Goal: Task Accomplishment & Management: Use online tool/utility

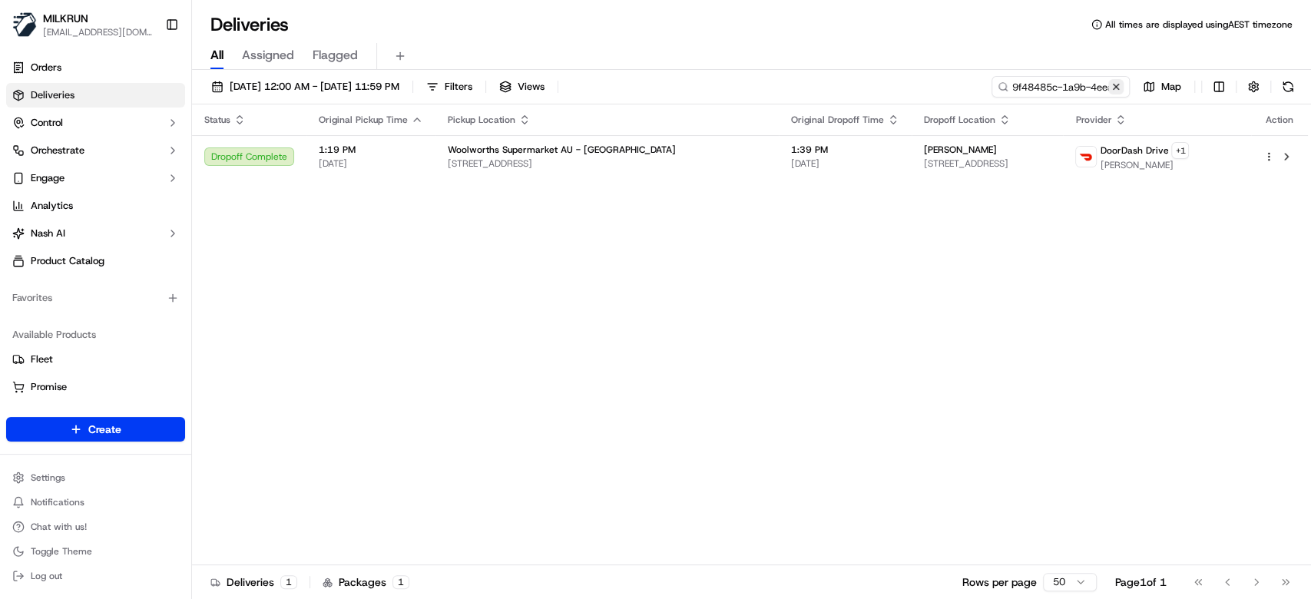
click at [1120, 88] on button at bounding box center [1115, 86] width 15 height 15
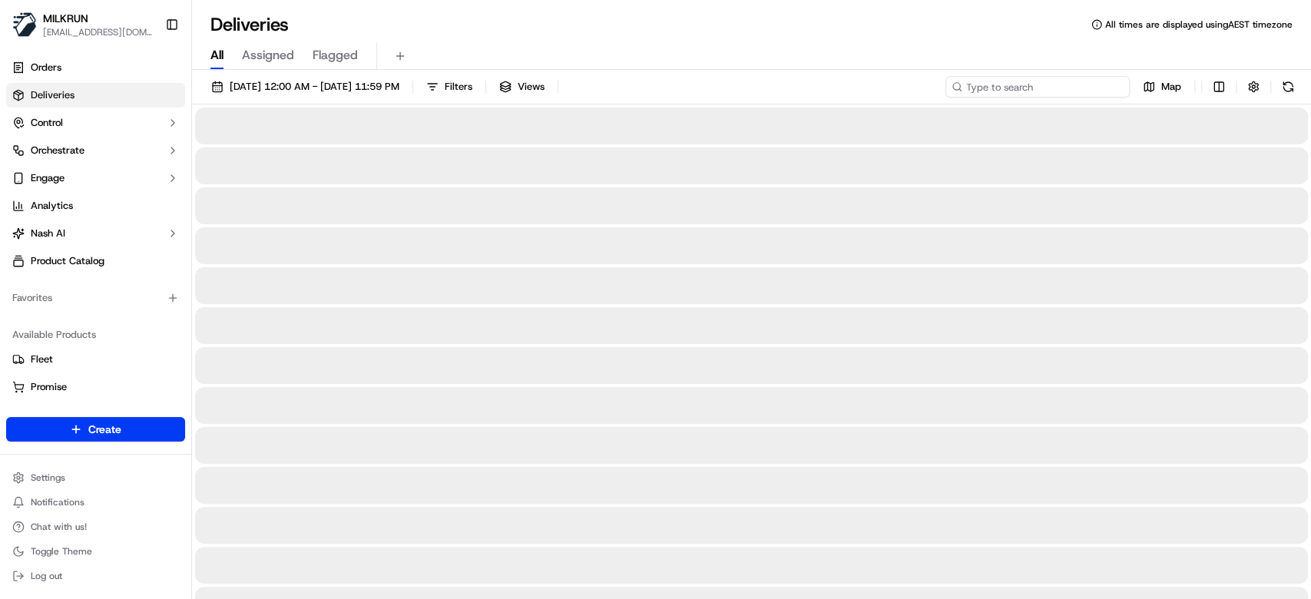
click at [1051, 88] on input at bounding box center [1037, 86] width 184 height 21
paste input "c6ade586-4ef8-455e-9e95-e46049adb7cf"
type input "c6ade586-4ef8-455e-9e95-e46049adb7cf"
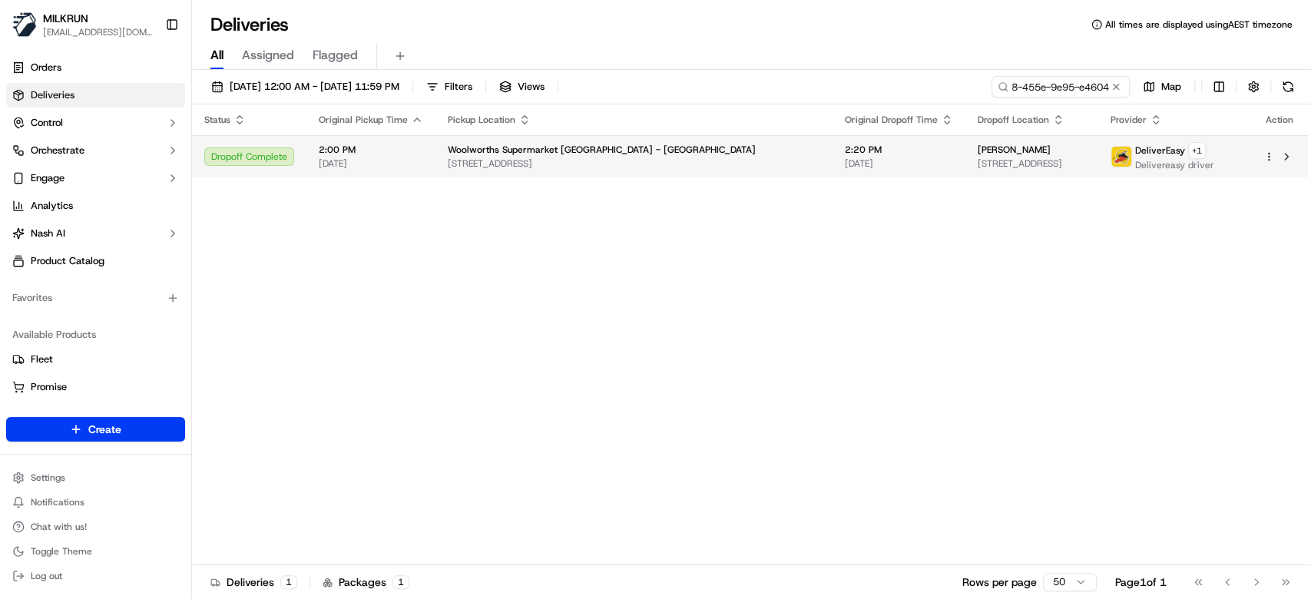
click at [832, 157] on td "2:20 PM 23/09/2025" at bounding box center [898, 156] width 133 height 42
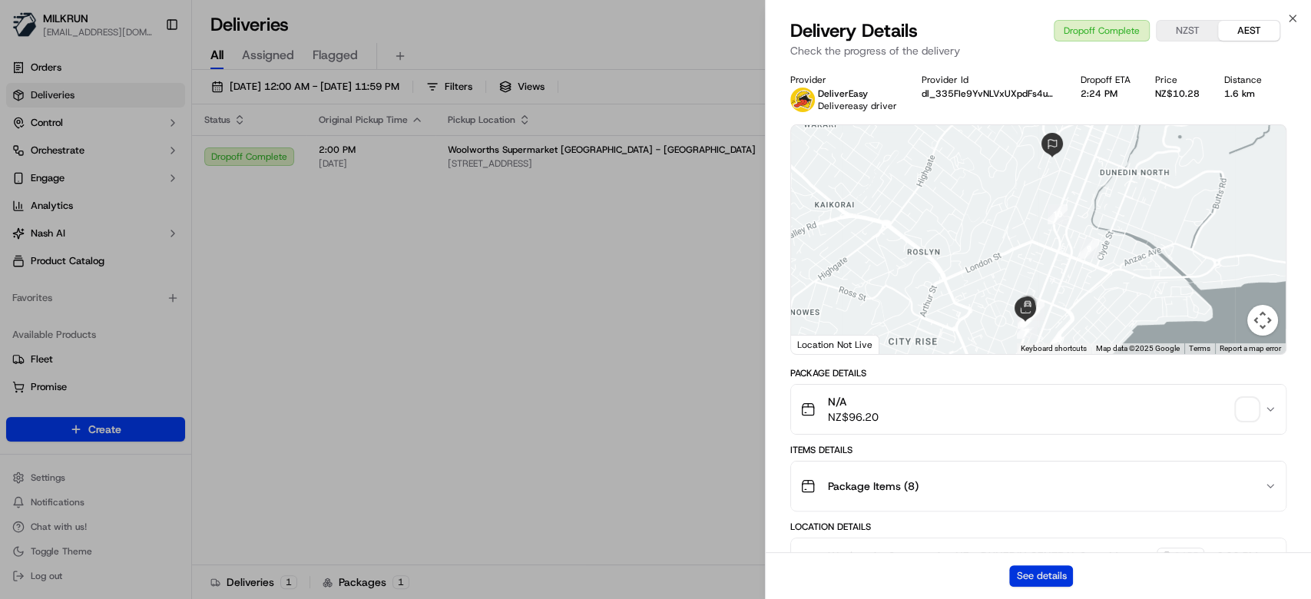
click at [1051, 576] on button "See details" at bounding box center [1041, 575] width 64 height 21
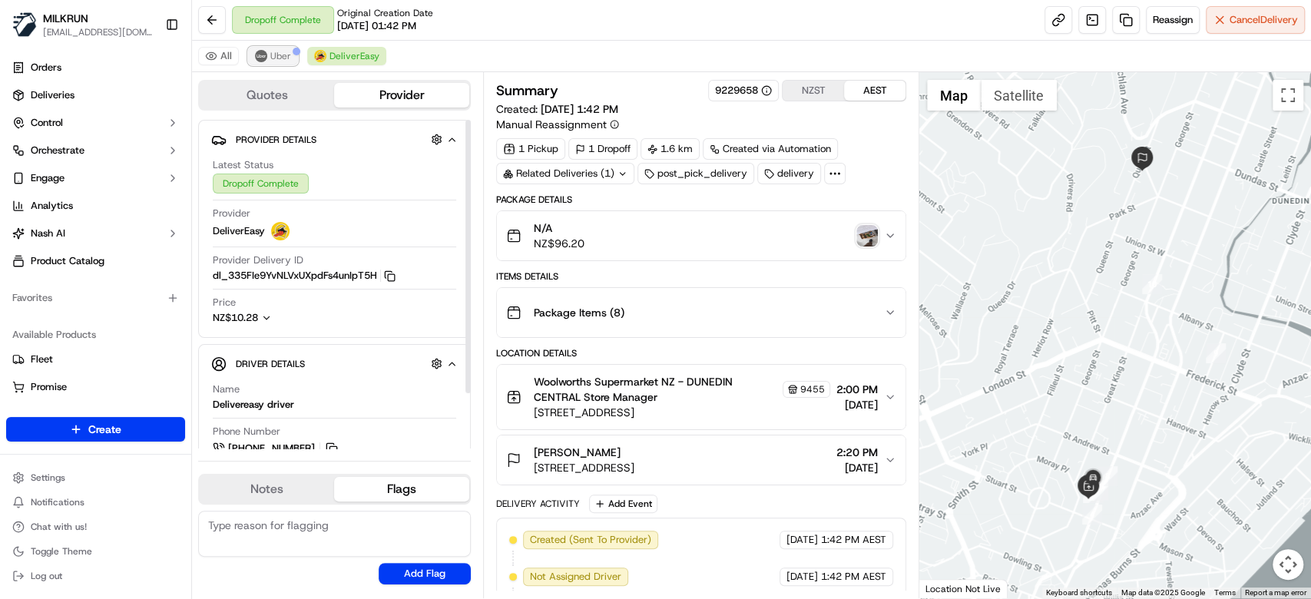
click at [272, 52] on span "Uber" at bounding box center [280, 56] width 21 height 12
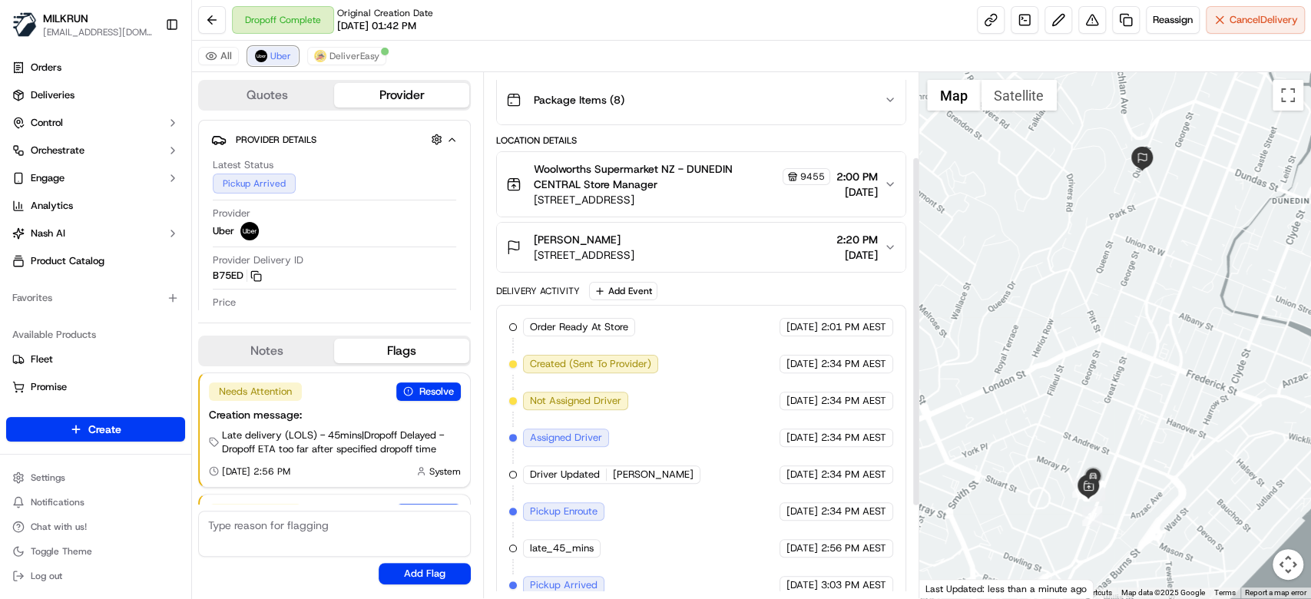
scroll to position [263, 0]
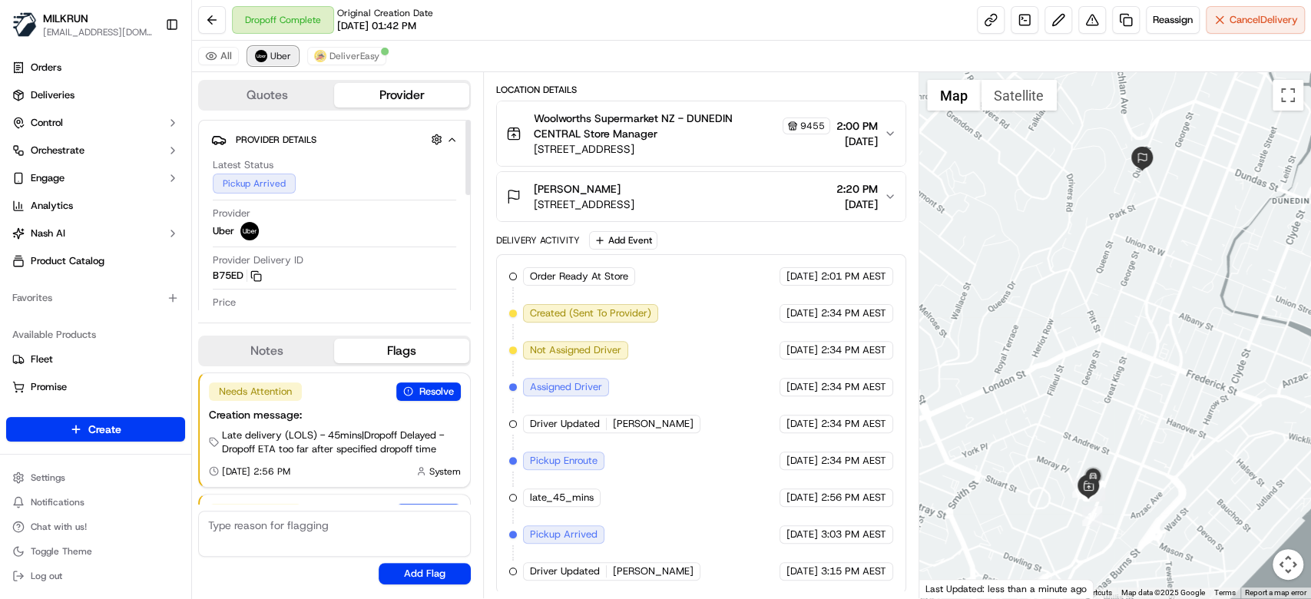
click at [278, 53] on span "Uber" at bounding box center [280, 56] width 21 height 12
click at [350, 56] on span "DeliverEasy" at bounding box center [354, 56] width 50 height 12
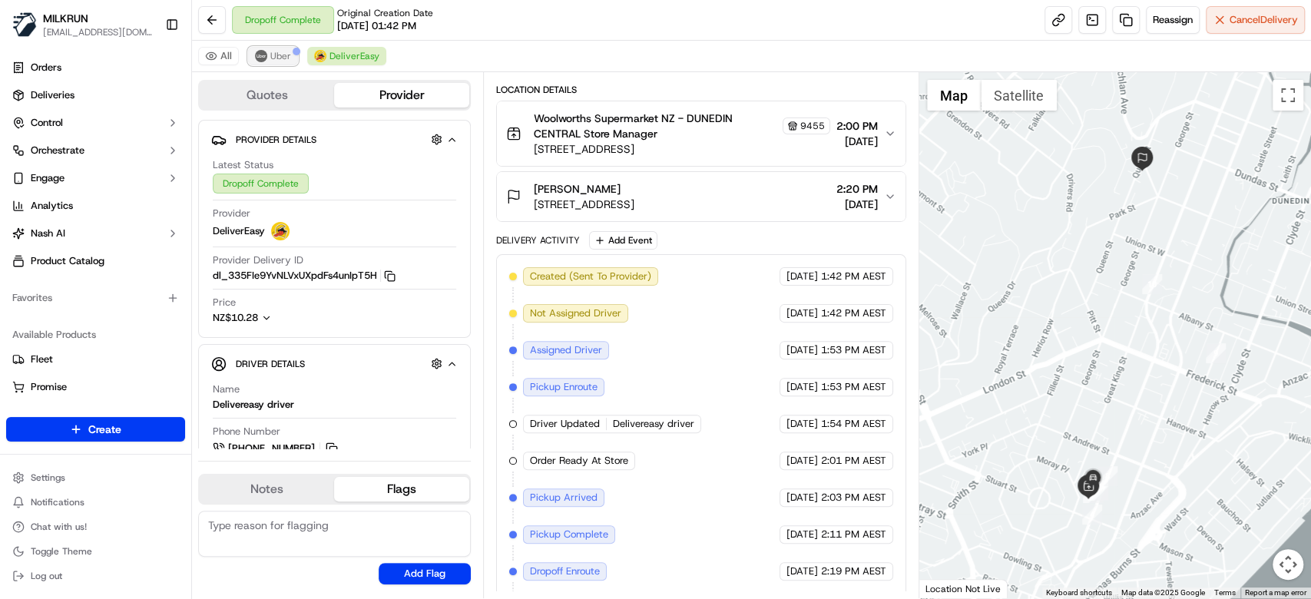
click at [274, 59] on span "Uber" at bounding box center [280, 56] width 21 height 12
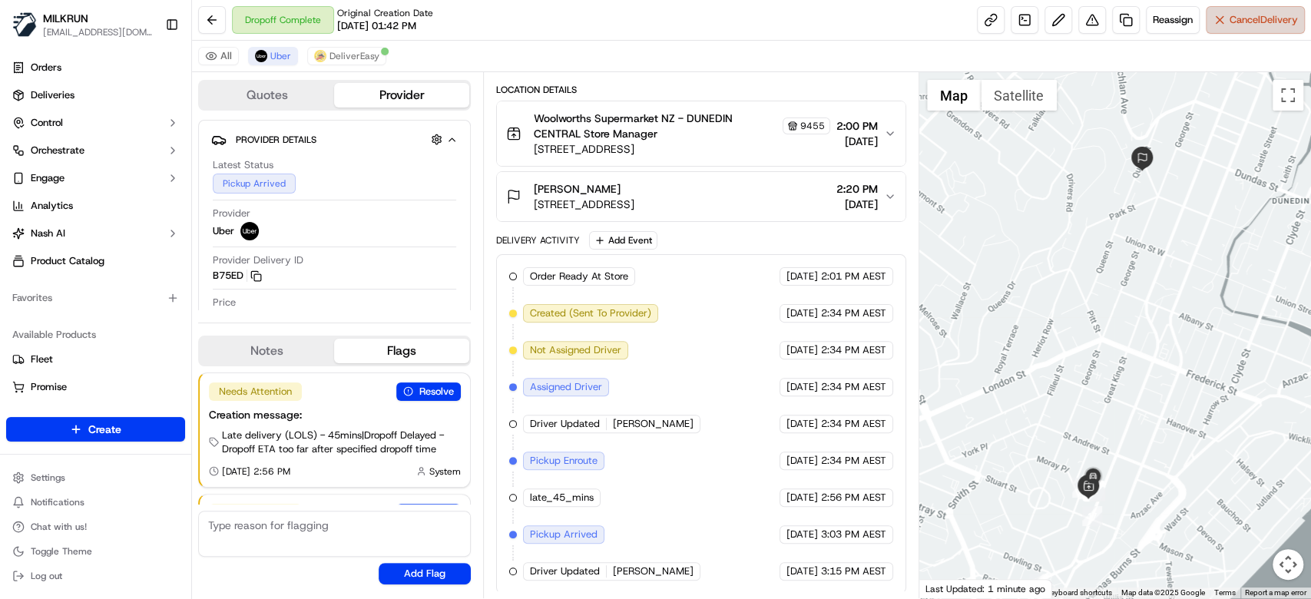
click at [1266, 22] on span "Cancel Delivery" at bounding box center [1263, 20] width 68 height 14
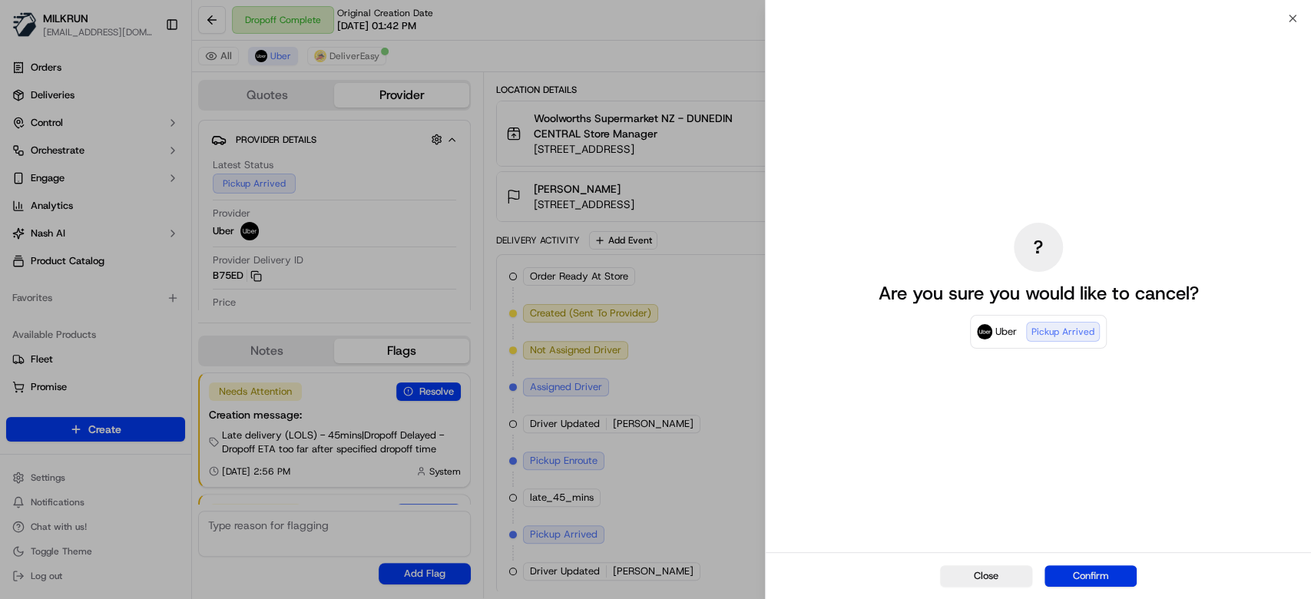
click at [1102, 570] on button "Confirm" at bounding box center [1090, 575] width 92 height 21
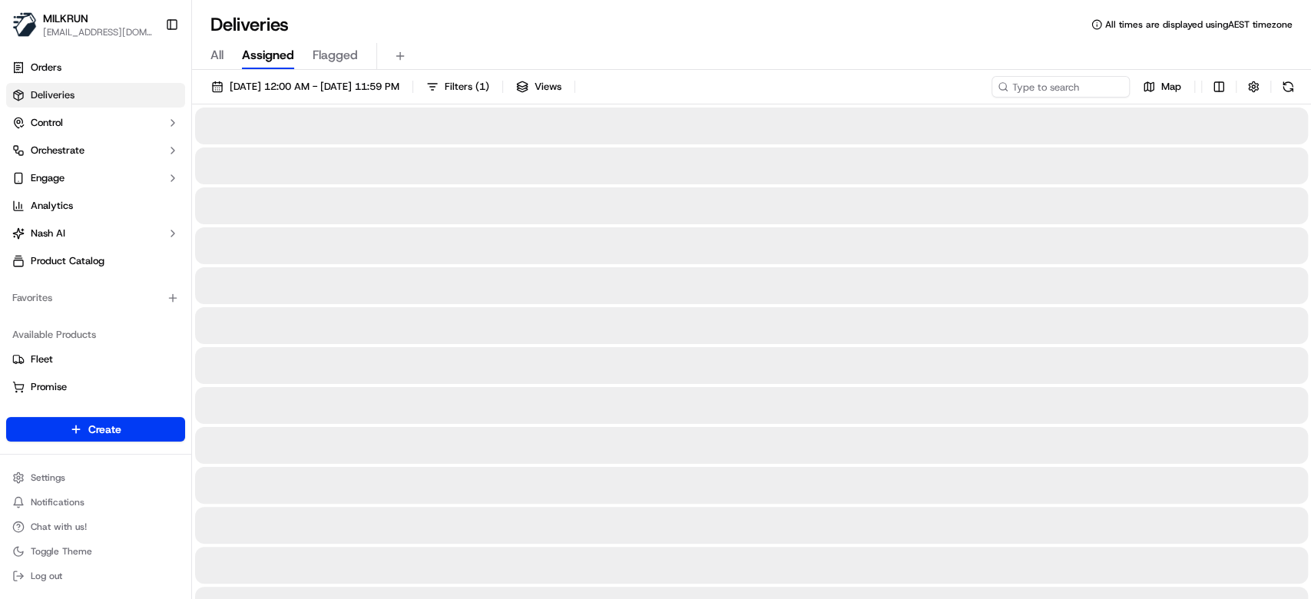
click at [220, 53] on span "All" at bounding box center [216, 55] width 13 height 18
click at [1032, 87] on input at bounding box center [1037, 86] width 184 height 21
paste input "eb89a319-5ad8-46d0-8c92-17fc695e0812"
type input "eb89a319-5ad8-46d0-8c92-17fc695e0812"
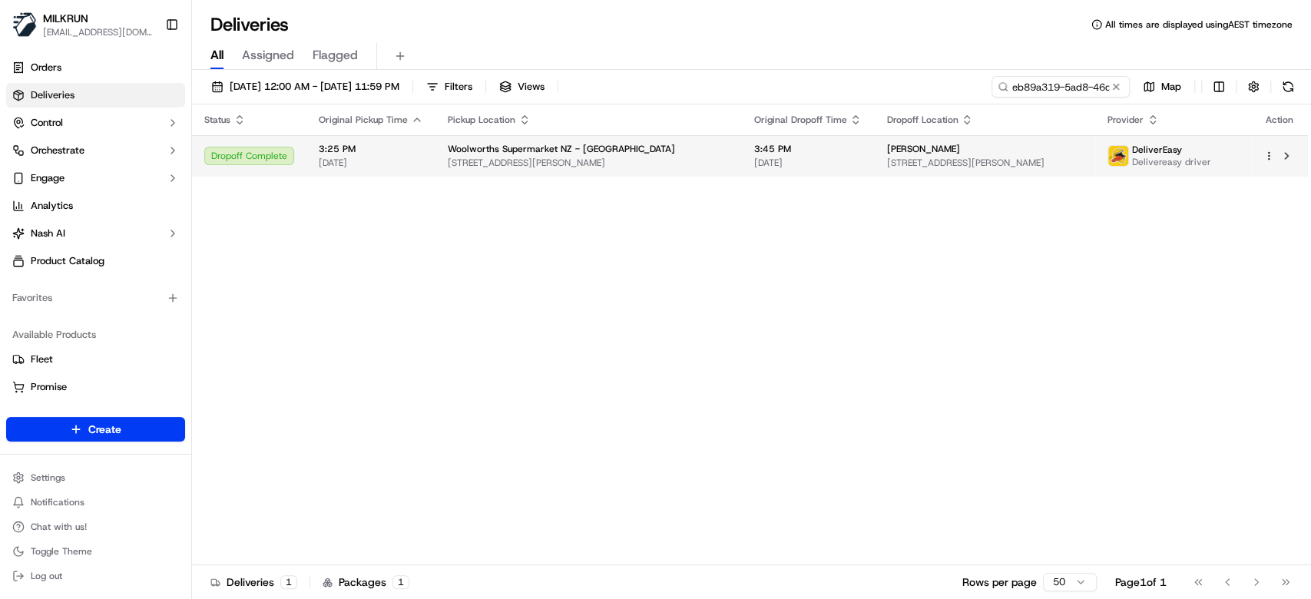
click at [667, 177] on td "Woolworths Supermarket [GEOGRAPHIC_DATA] - [GEOGRAPHIC_DATA] [STREET_ADDRESS][P…" at bounding box center [588, 155] width 306 height 41
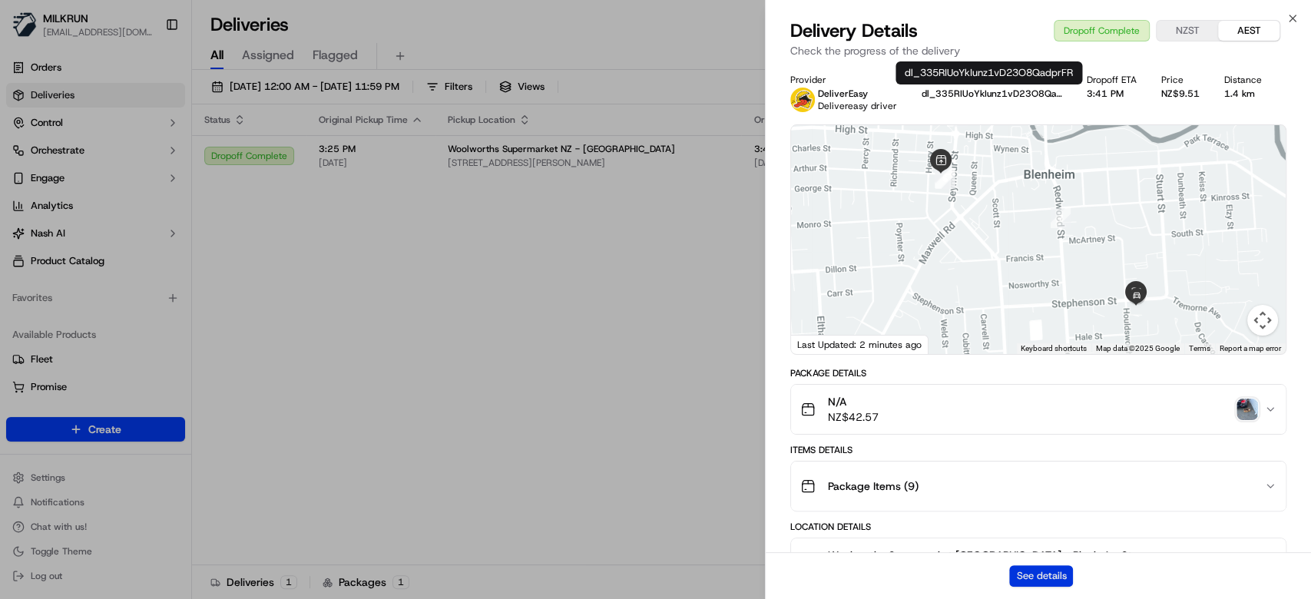
click at [1038, 574] on button "See details" at bounding box center [1041, 575] width 64 height 21
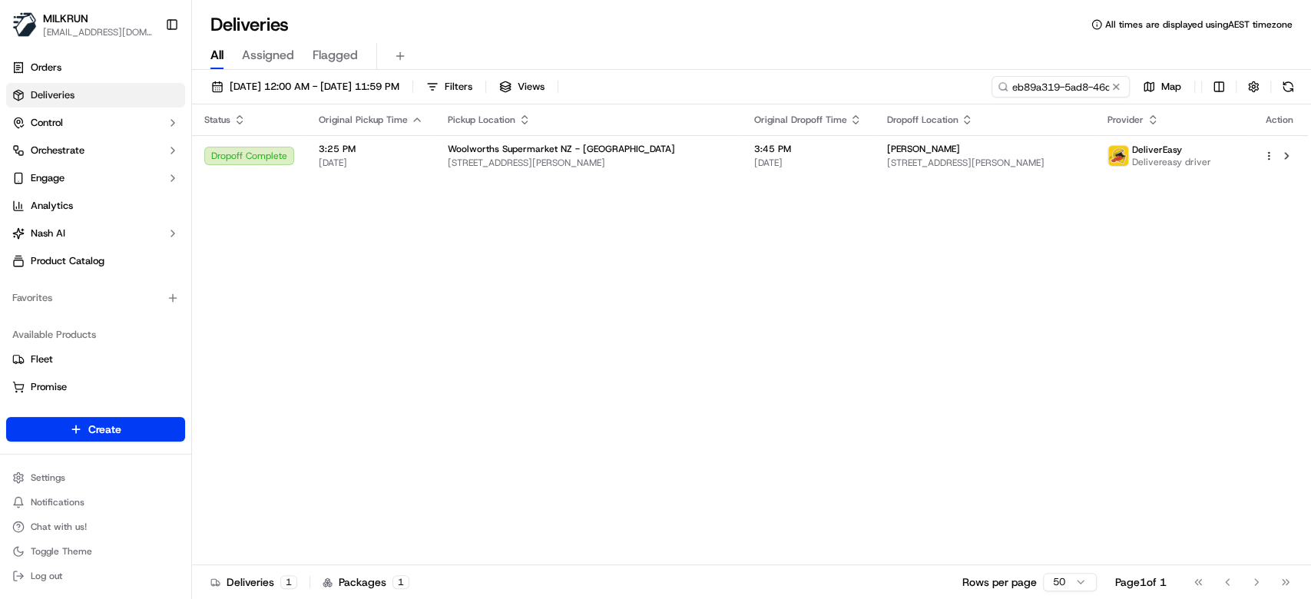
drag, startPoint x: 1113, startPoint y: 85, endPoint x: 1069, endPoint y: 84, distance: 44.6
click at [1109, 84] on button at bounding box center [1115, 86] width 15 height 15
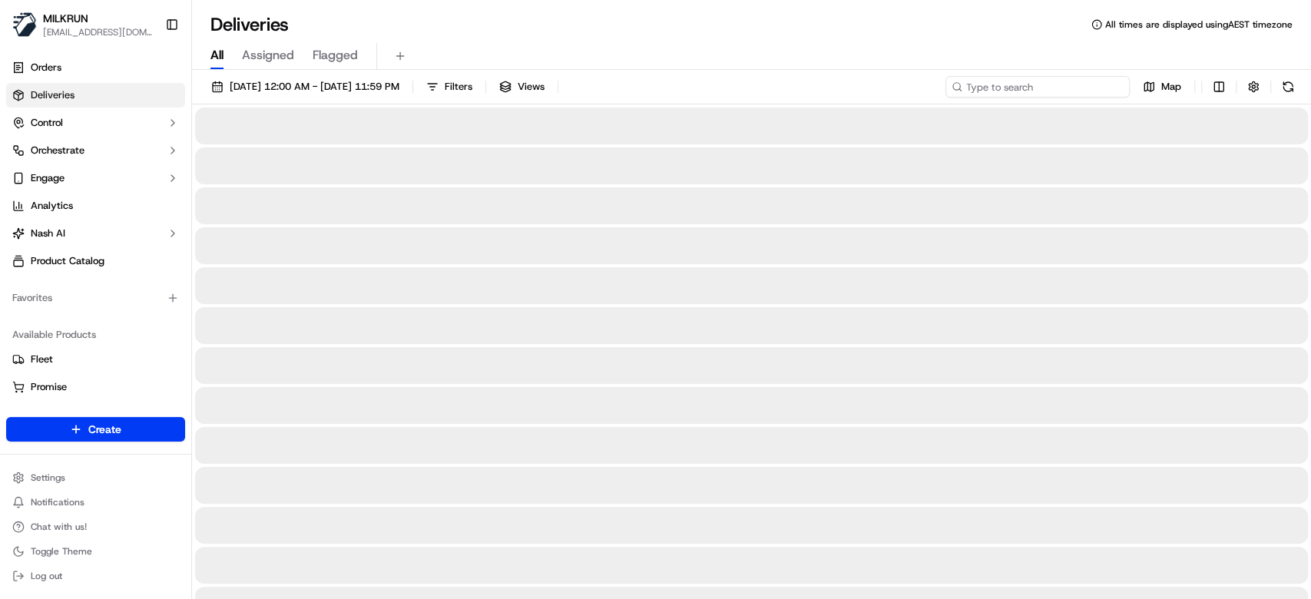
click at [1044, 84] on input at bounding box center [1037, 86] width 184 height 21
paste input "60b62982-f541-4139-a422-402b70265599"
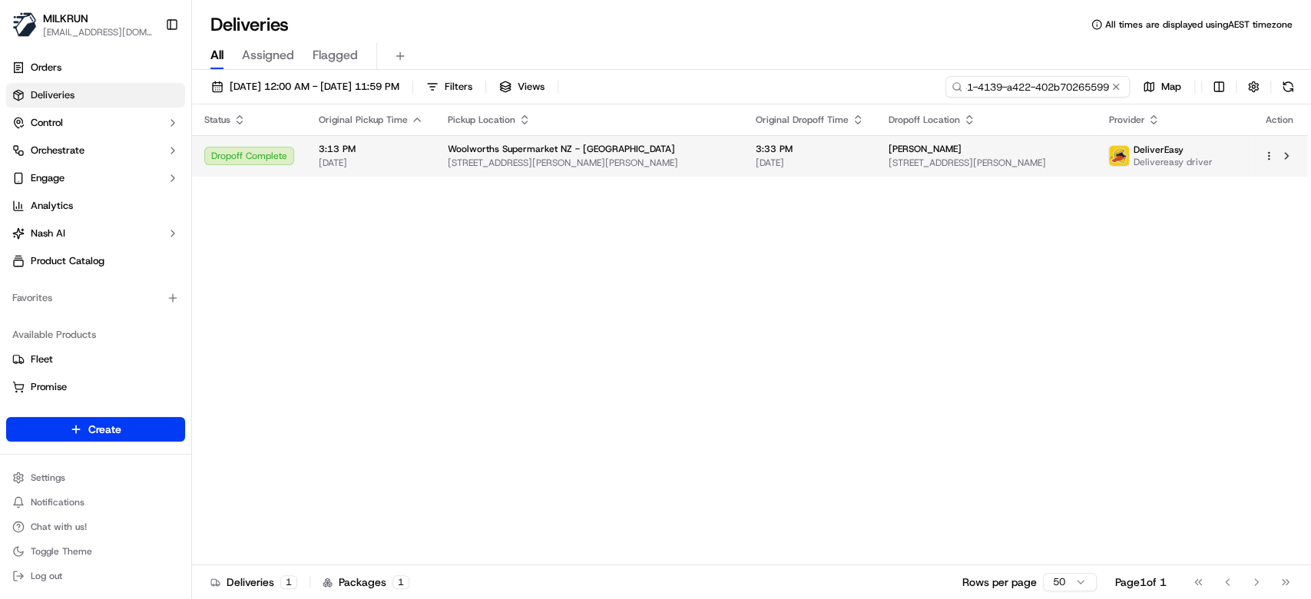
type input "60b62982-f541-4139-a422-402b70265599"
click at [755, 157] on span "[DATE]" at bounding box center [809, 163] width 108 height 12
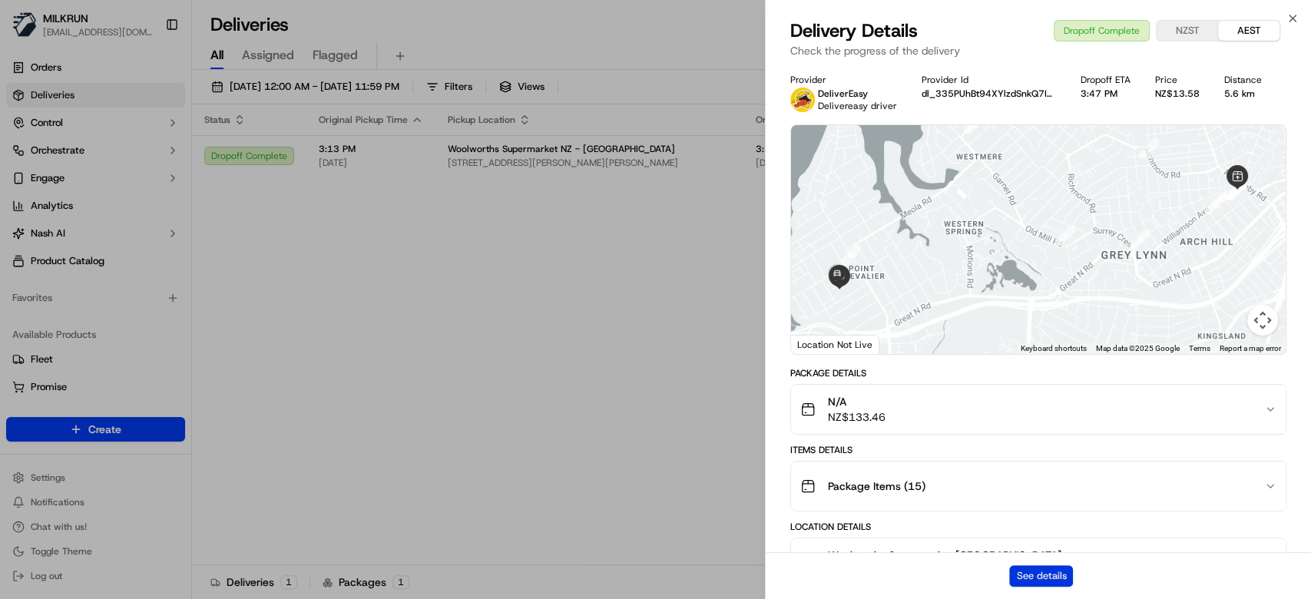
click at [1052, 578] on button "See details" at bounding box center [1041, 575] width 64 height 21
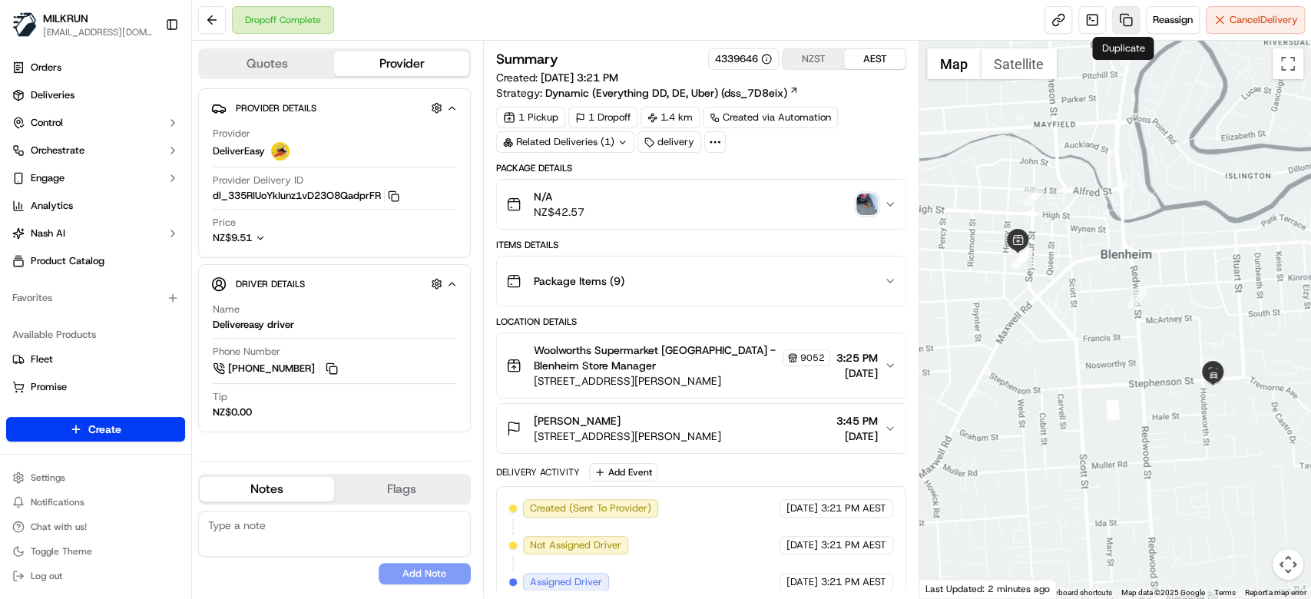
click at [1122, 22] on link at bounding box center [1126, 20] width 28 height 28
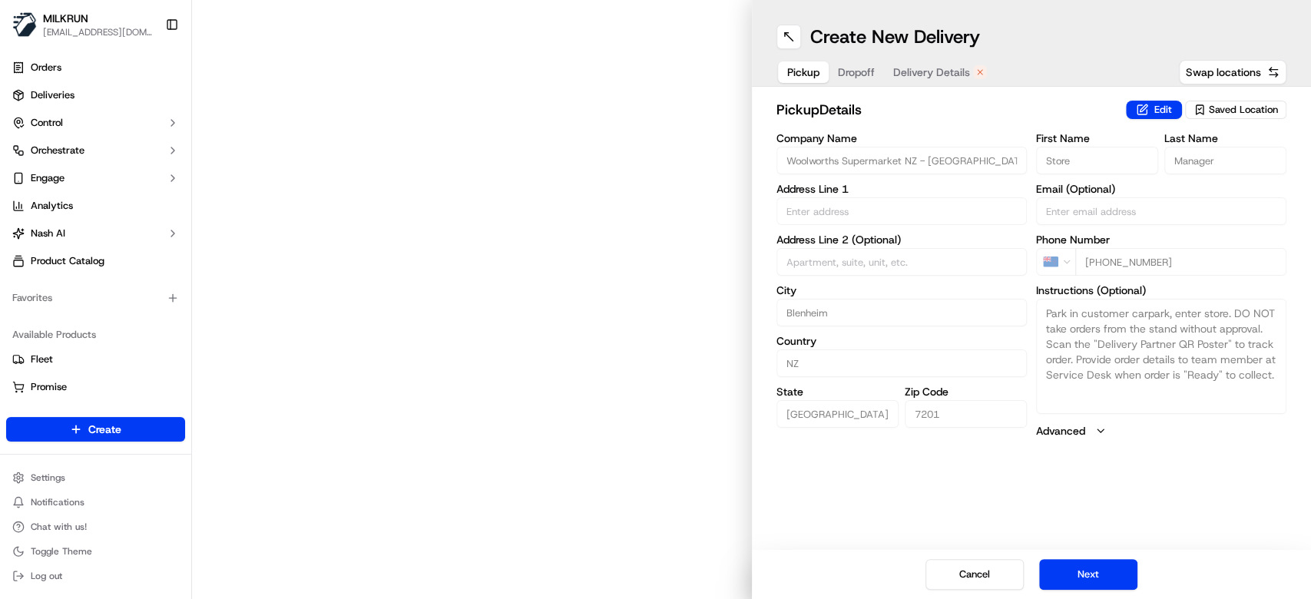
type input "51 Arthur Street"
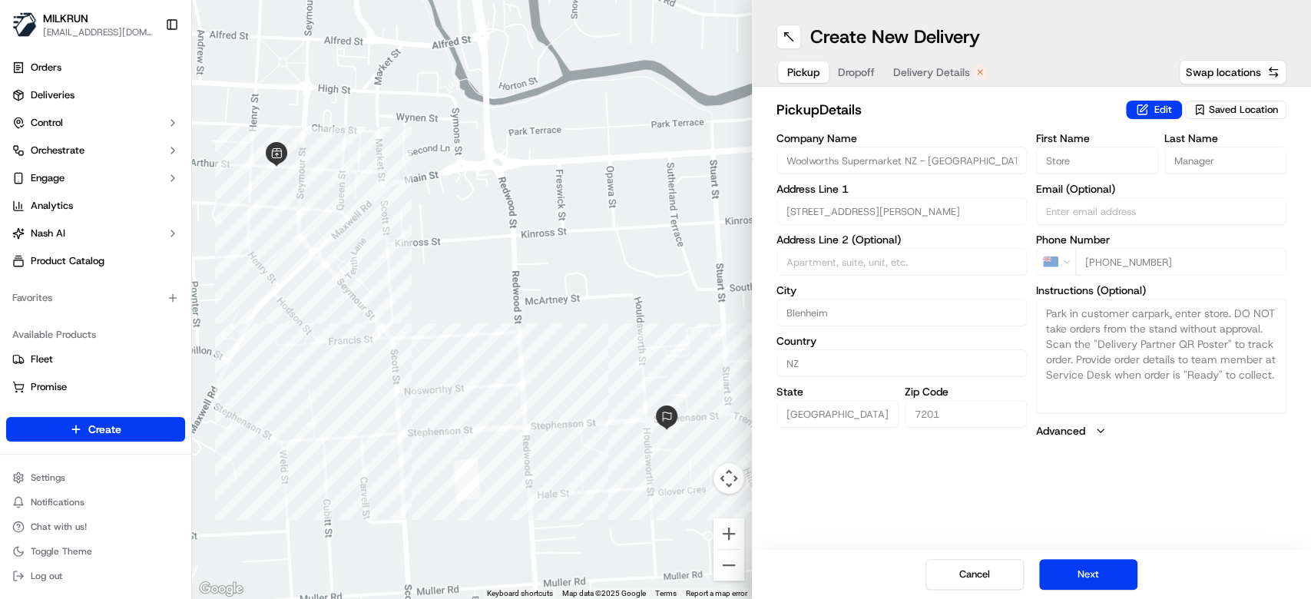
click at [931, 68] on span "Delivery Details" at bounding box center [931, 71] width 77 height 15
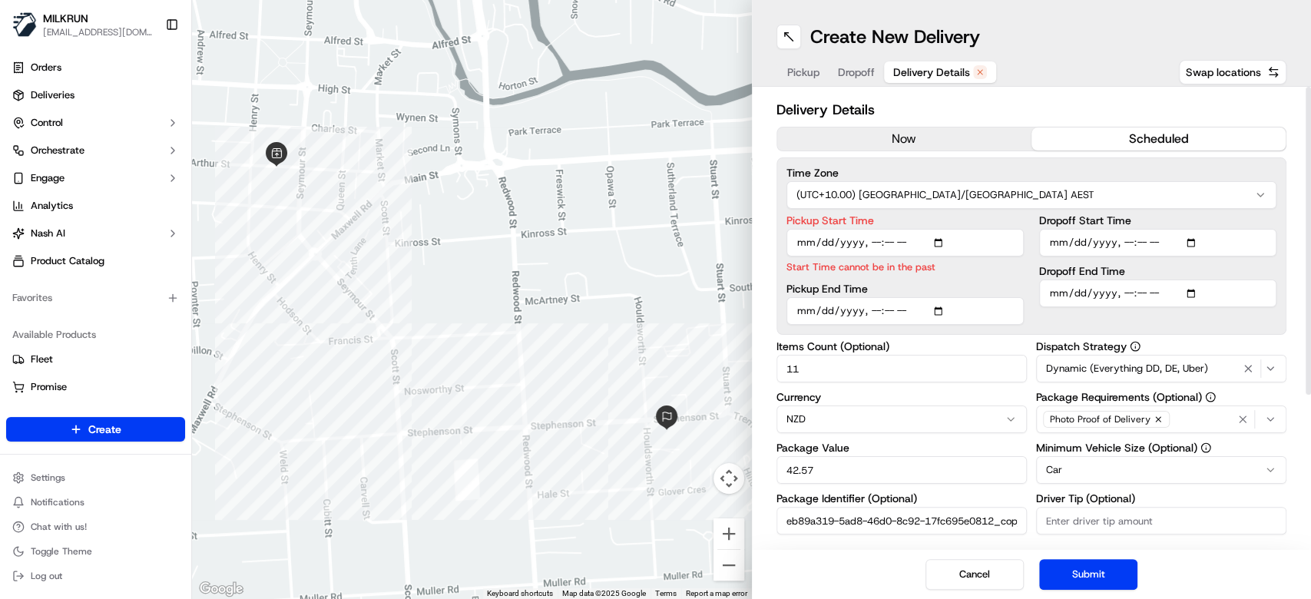
click at [937, 136] on button "now" at bounding box center [904, 138] width 254 height 23
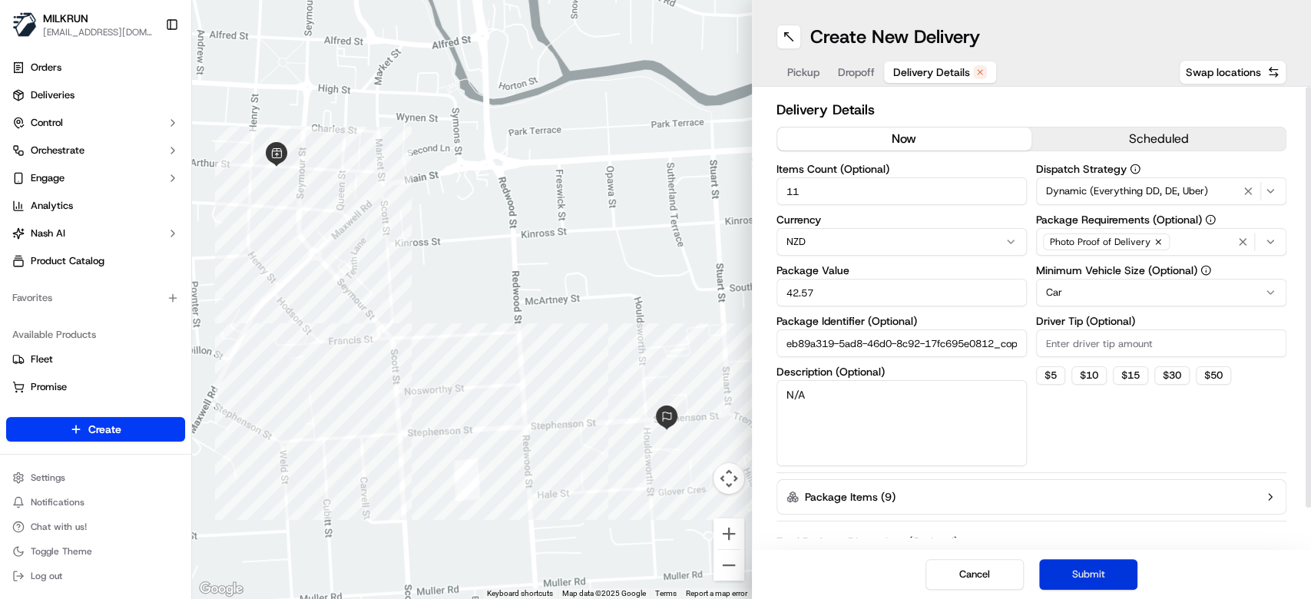
click at [1086, 573] on button "Submit" at bounding box center [1088, 574] width 98 height 31
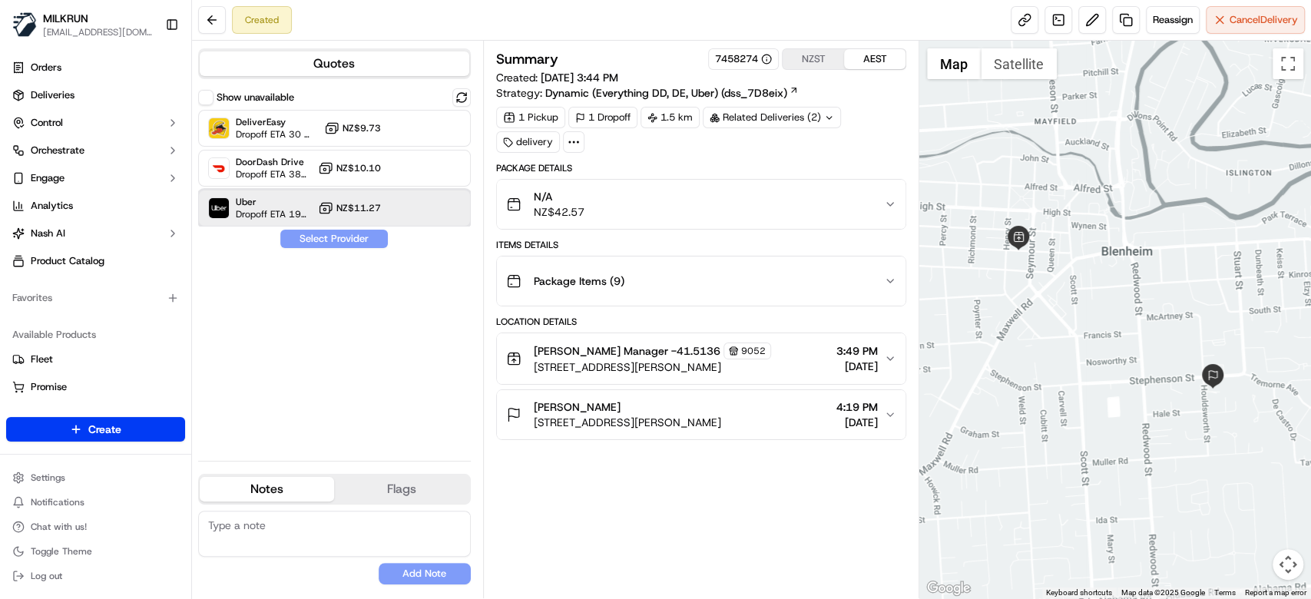
click at [413, 215] on div "Uber Dropoff ETA 19 minutes NZ$11.27" at bounding box center [334, 208] width 273 height 37
click at [332, 240] on button "Assign Provider" at bounding box center [333, 239] width 109 height 18
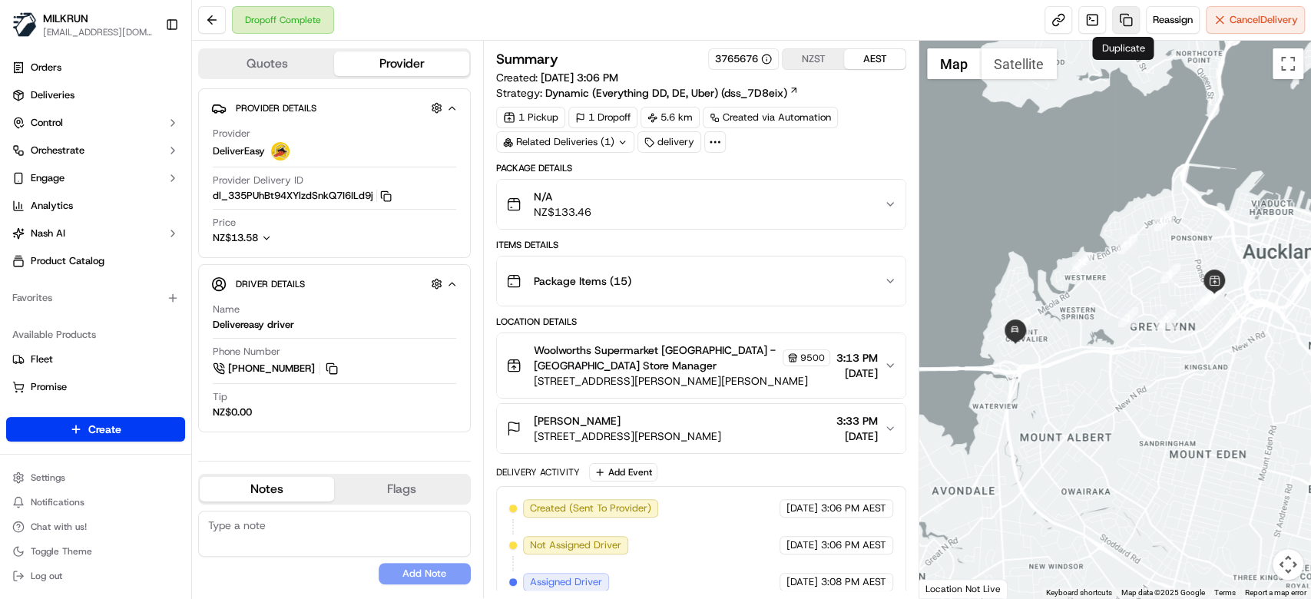
click at [1118, 15] on link at bounding box center [1126, 20] width 28 height 28
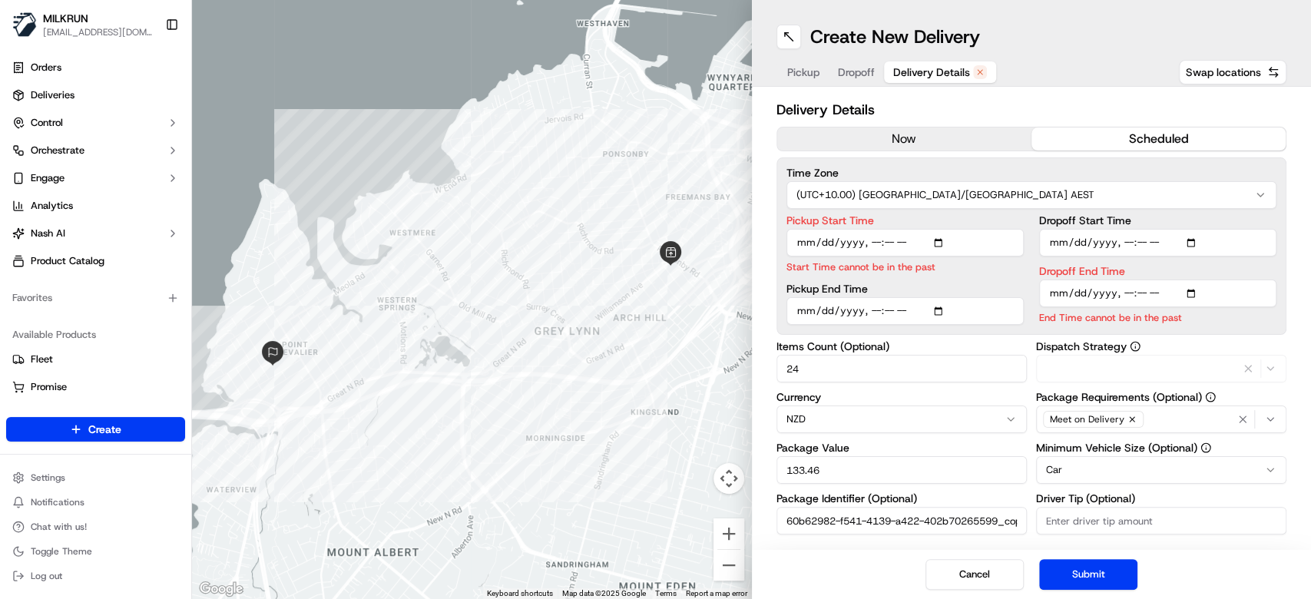
click at [927, 65] on span "Delivery Details" at bounding box center [931, 71] width 77 height 15
click at [905, 135] on button "now" at bounding box center [904, 138] width 254 height 23
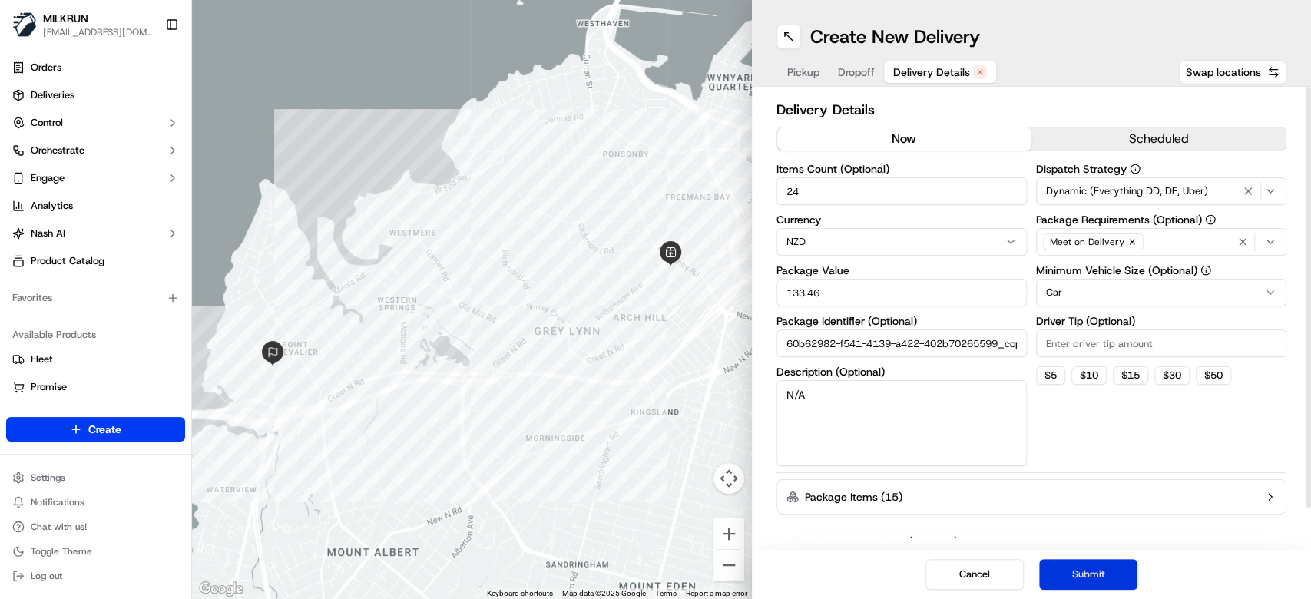
click at [1095, 574] on button "Submit" at bounding box center [1088, 574] width 98 height 31
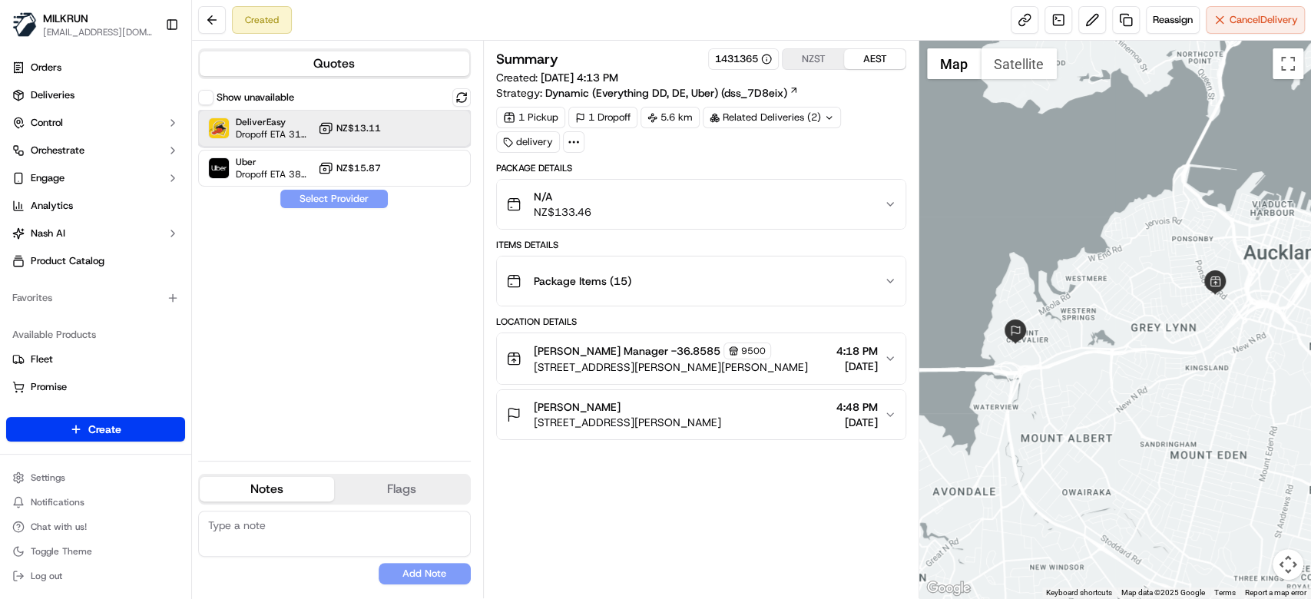
click at [382, 131] on div "DeliverEasy Dropoff ETA 31 minutes NZ$13.11" at bounding box center [334, 128] width 273 height 37
click at [348, 203] on button "Assign Provider" at bounding box center [333, 199] width 109 height 18
